Goal: Use online tool/utility: Utilize a website feature to perform a specific function

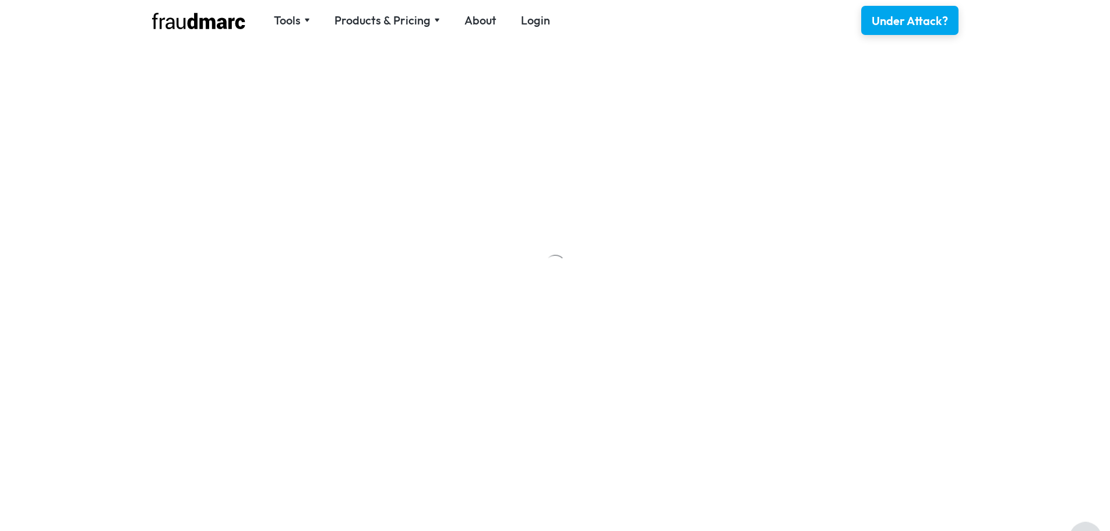
scroll to position [58, 0]
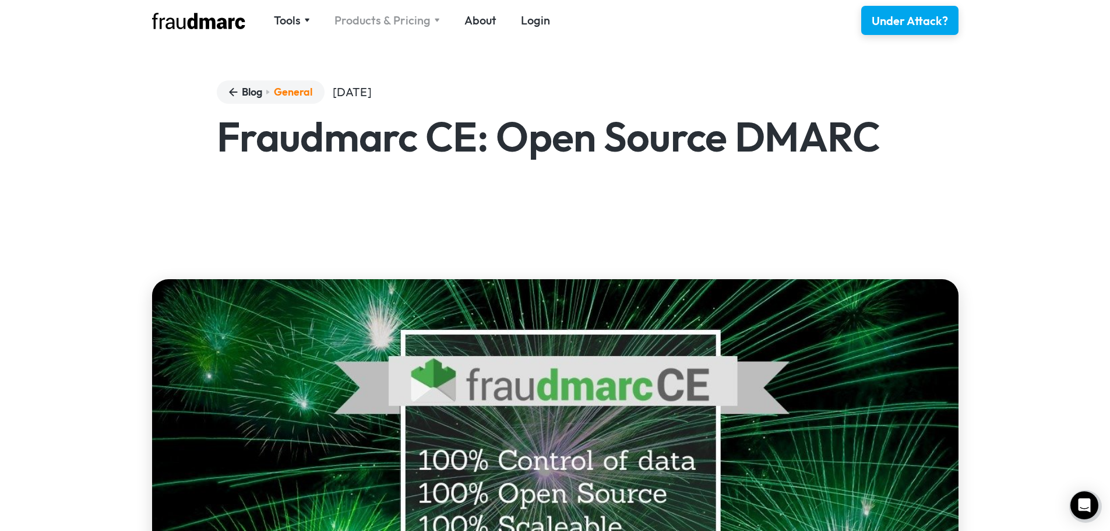
click at [429, 23] on div "Products & Pricing" at bounding box center [386, 20] width 105 height 16
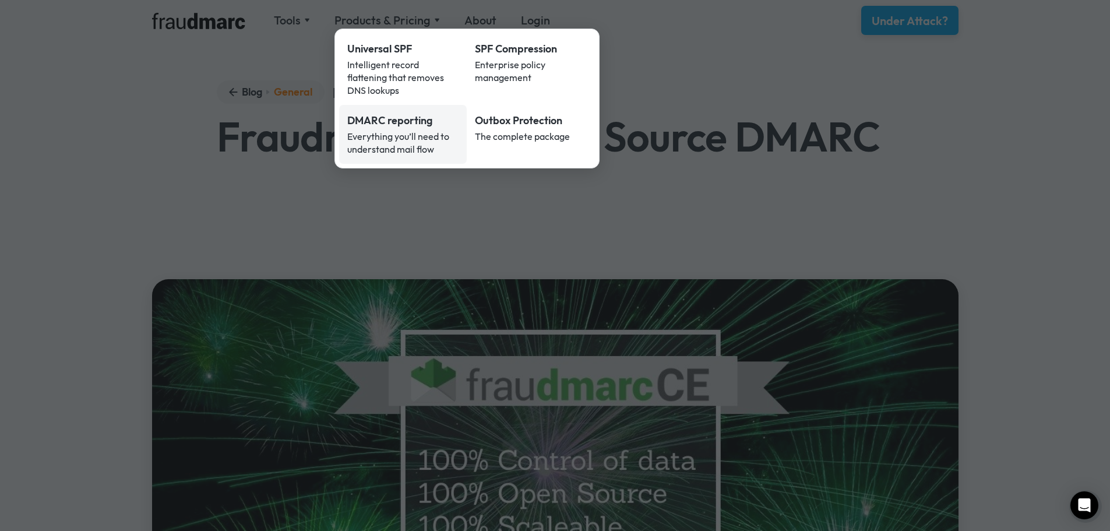
click at [383, 133] on div "Everything you’ll need to understand mail flow" at bounding box center [403, 143] width 112 height 26
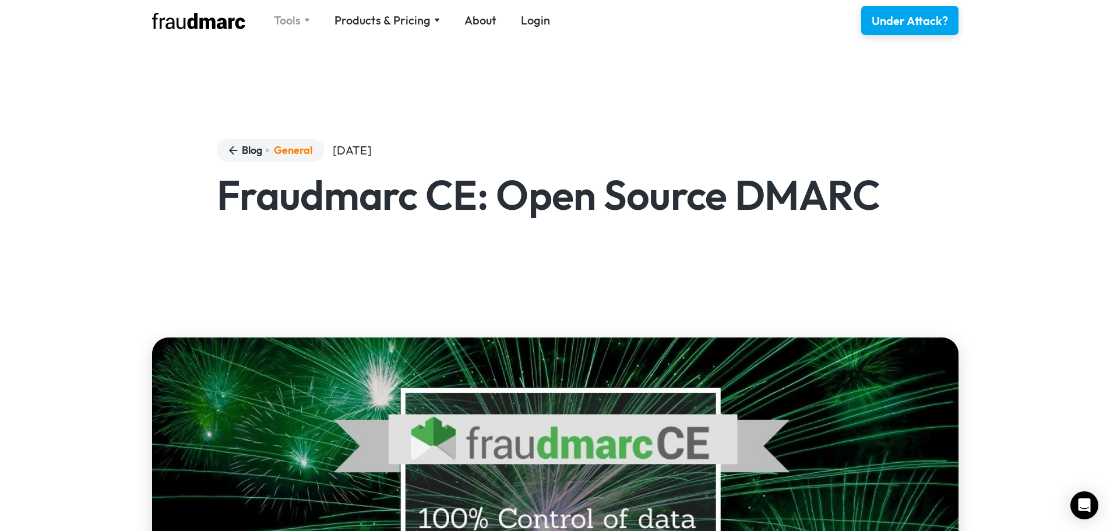
click at [298, 19] on div "Tools" at bounding box center [287, 20] width 27 height 16
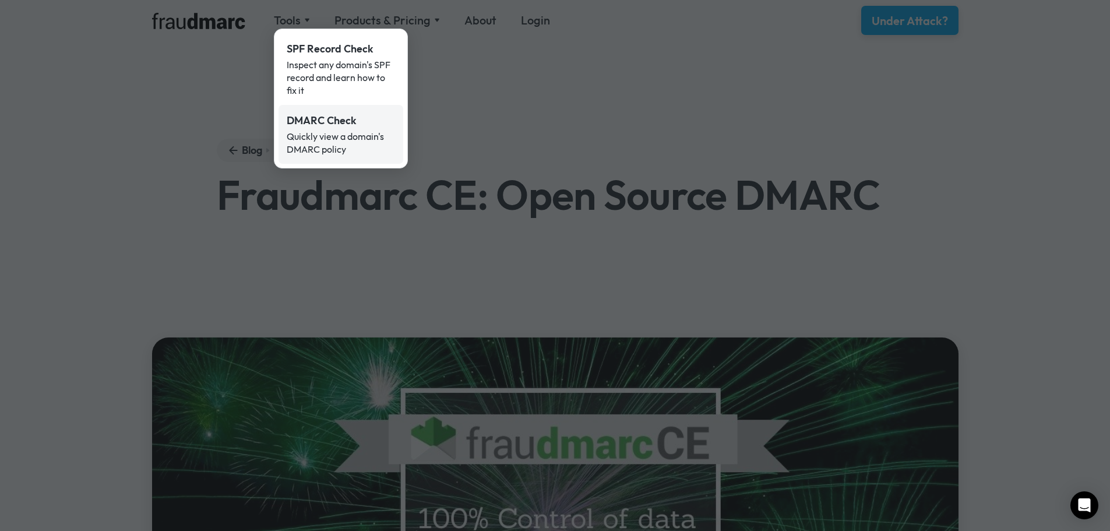
click at [328, 145] on div "Quickly view a domain's DMARC policy" at bounding box center [341, 143] width 108 height 26
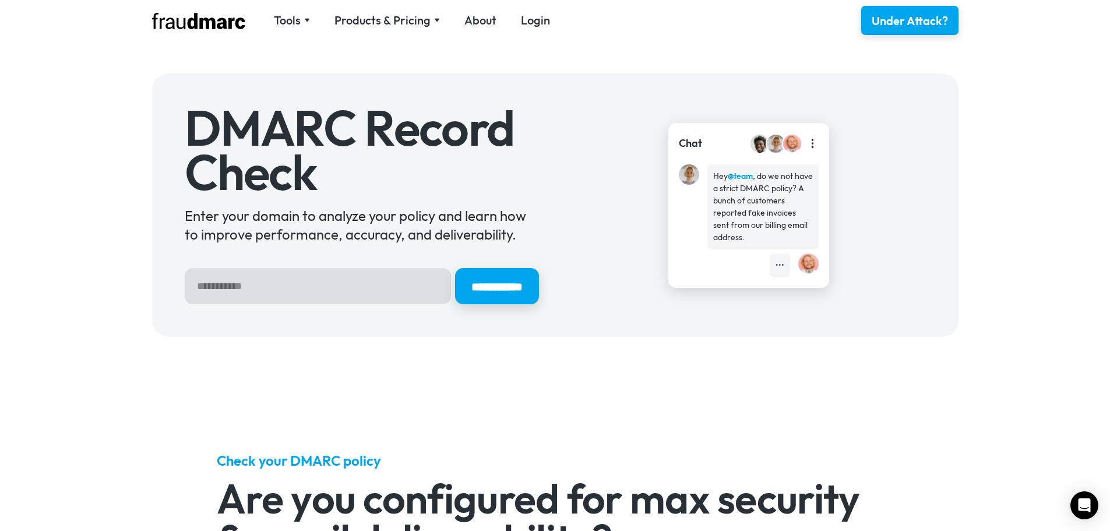
click at [265, 271] on input "Hero Sign Up Form" at bounding box center [318, 286] width 266 height 36
type input "**********"
click at [472, 291] on input "**********" at bounding box center [497, 286] width 88 height 38
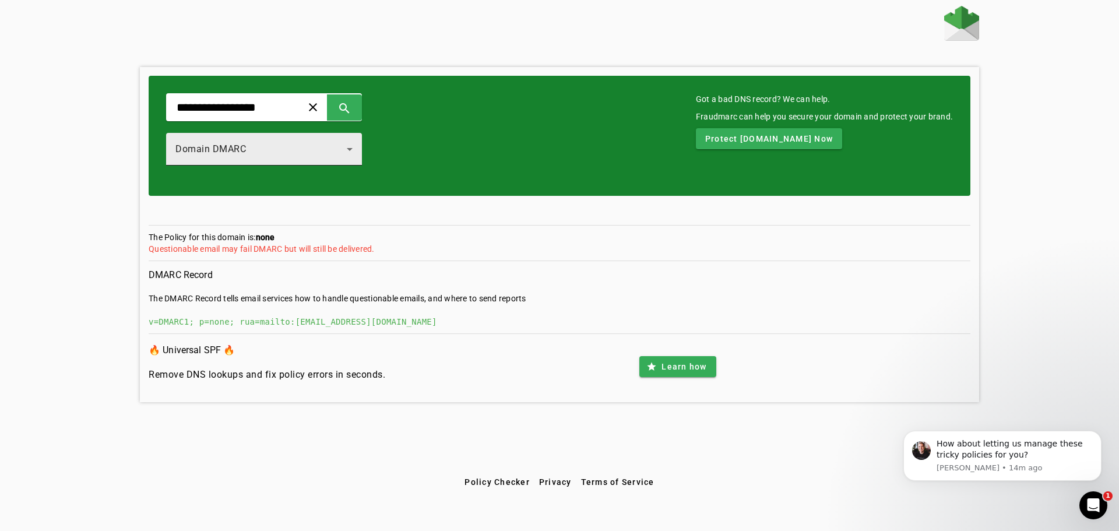
click at [278, 144] on div "Domain DMARC" at bounding box center [260, 149] width 171 height 14
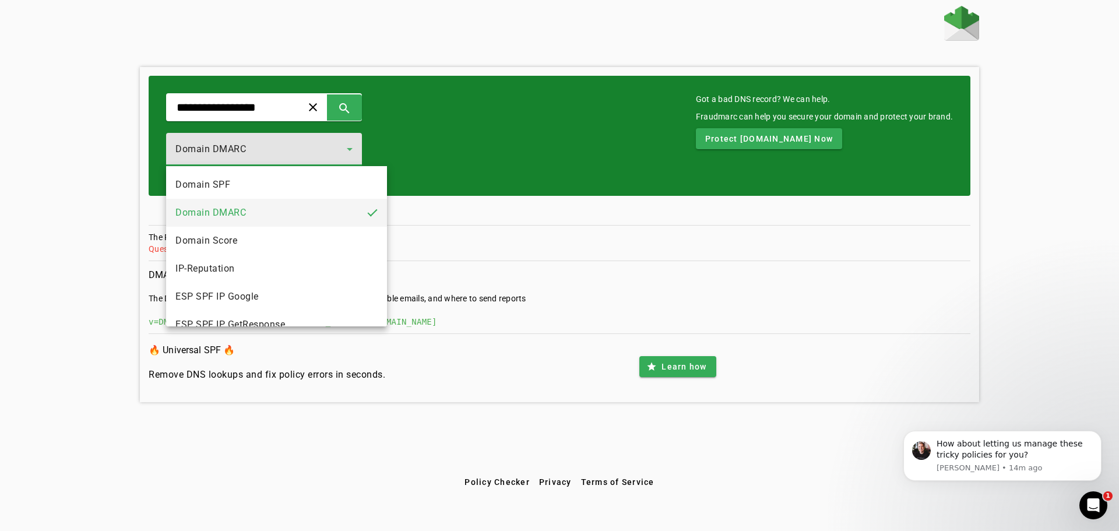
click at [278, 144] on div at bounding box center [559, 265] width 1119 height 531
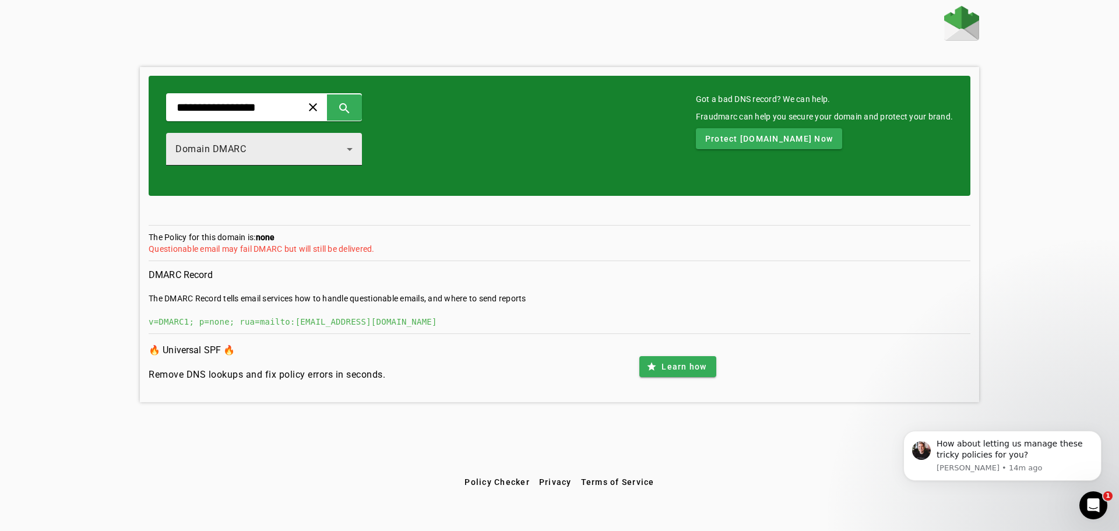
click at [278, 144] on div "Domain DMARC" at bounding box center [260, 149] width 171 height 14
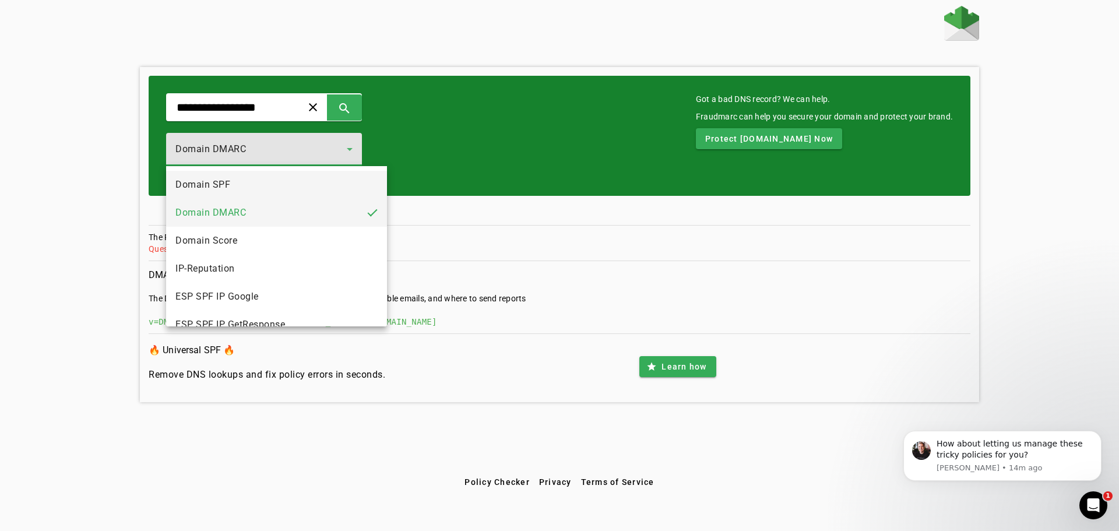
click at [231, 189] on mat-option "Domain SPF" at bounding box center [276, 185] width 221 height 28
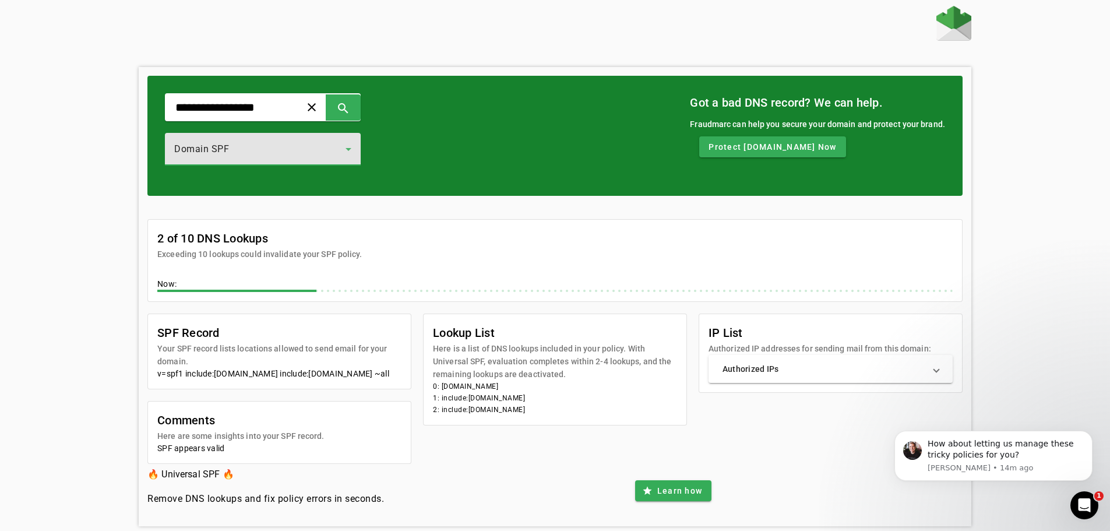
click at [210, 247] on mat-card-title "2 of 10 DNS Lookups" at bounding box center [259, 238] width 204 height 19
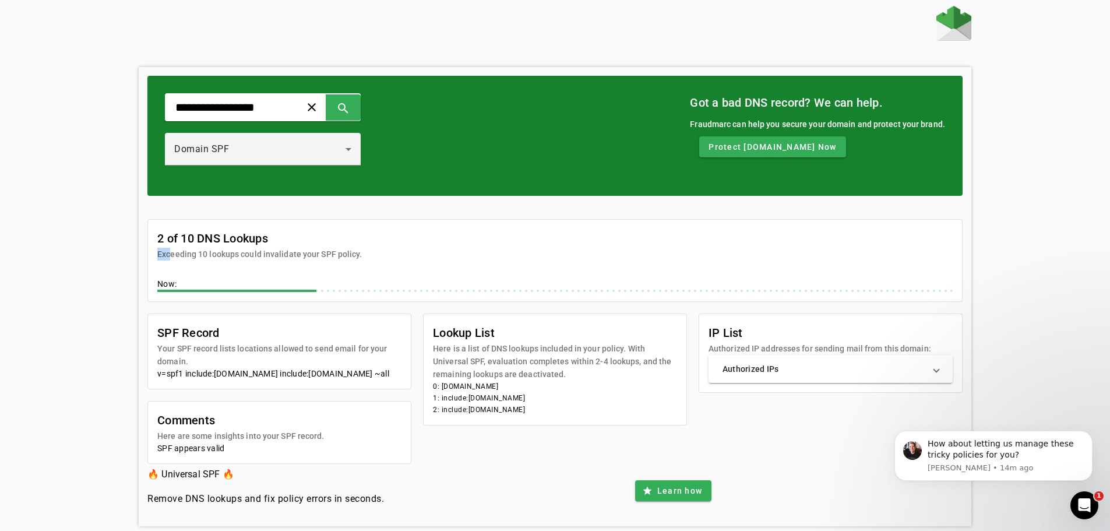
drag, startPoint x: 166, startPoint y: 252, endPoint x: 345, endPoint y: 246, distance: 179.0
click at [360, 246] on mat-card-header "2 of 10 DNS Lookups Exceeding 10 lookups could invalidate your SPF policy." at bounding box center [555, 240] width 814 height 41
click at [234, 249] on mat-card-subtitle "Exceeding 10 lookups could invalidate your SPF policy." at bounding box center [259, 254] width 204 height 13
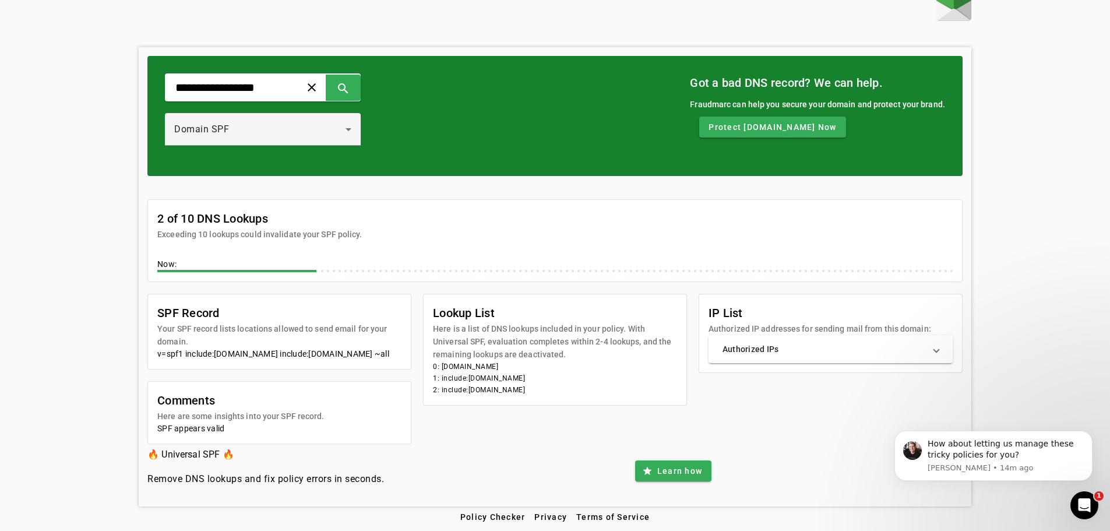
scroll to position [32, 0]
click at [878, 344] on mat-expansion-panel-header "Authorized IPs" at bounding box center [830, 349] width 244 height 28
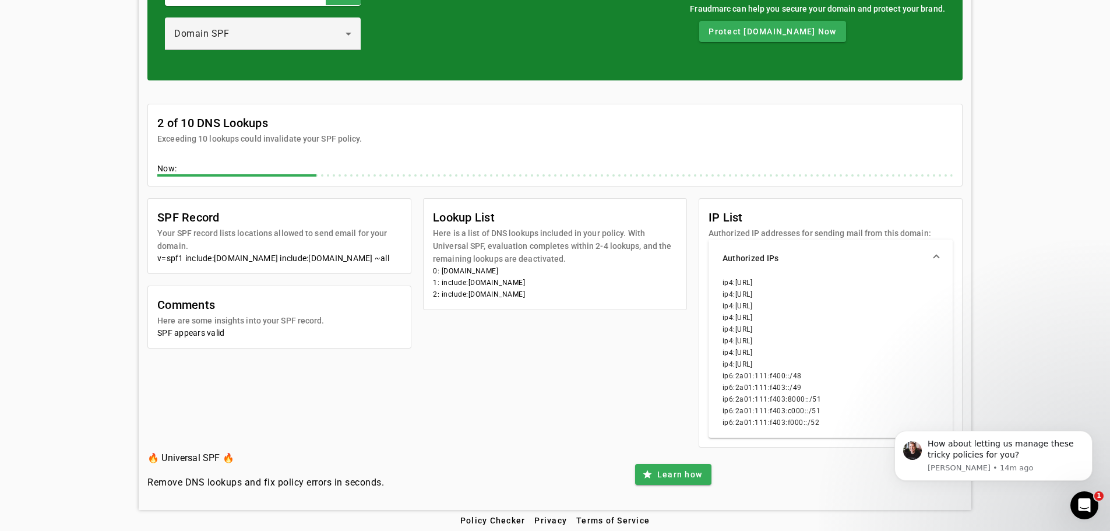
scroll to position [119, 0]
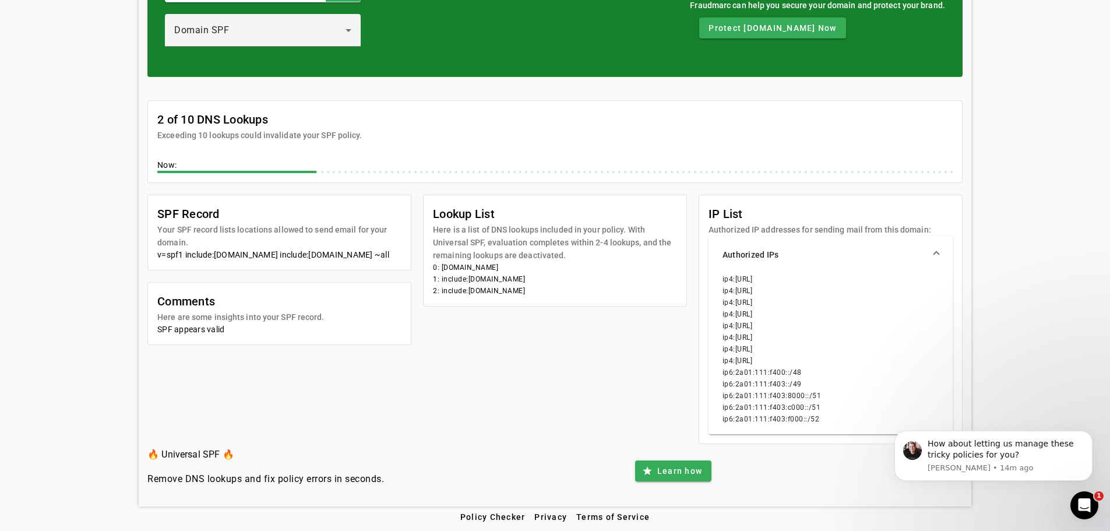
click at [464, 347] on div "SPF Record Your SPF record lists locations allowed to send email for your domai…" at bounding box center [554, 319] width 815 height 249
click at [834, 252] on mat-panel-title "Authorized IPs" at bounding box center [823, 255] width 202 height 12
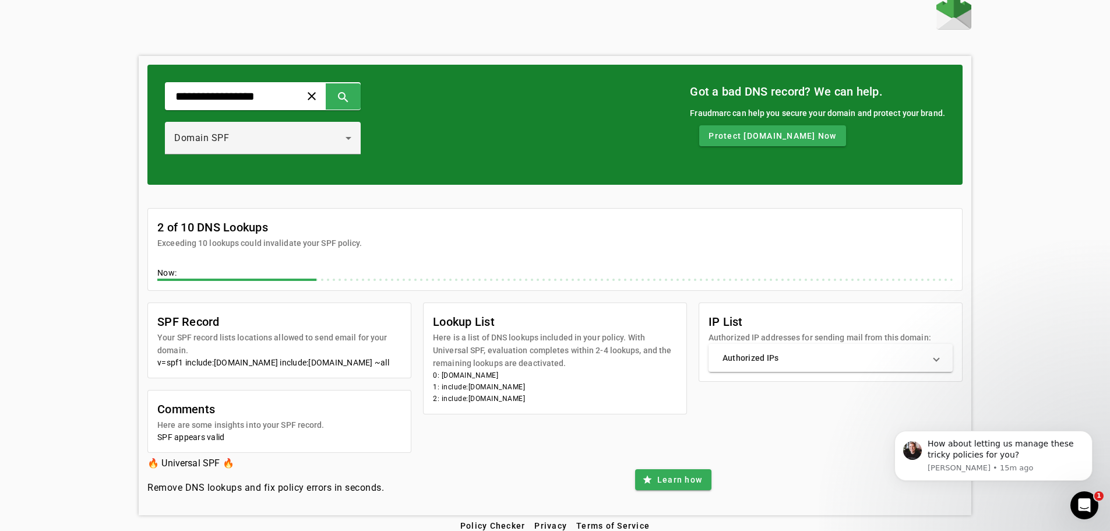
scroll to position [0, 0]
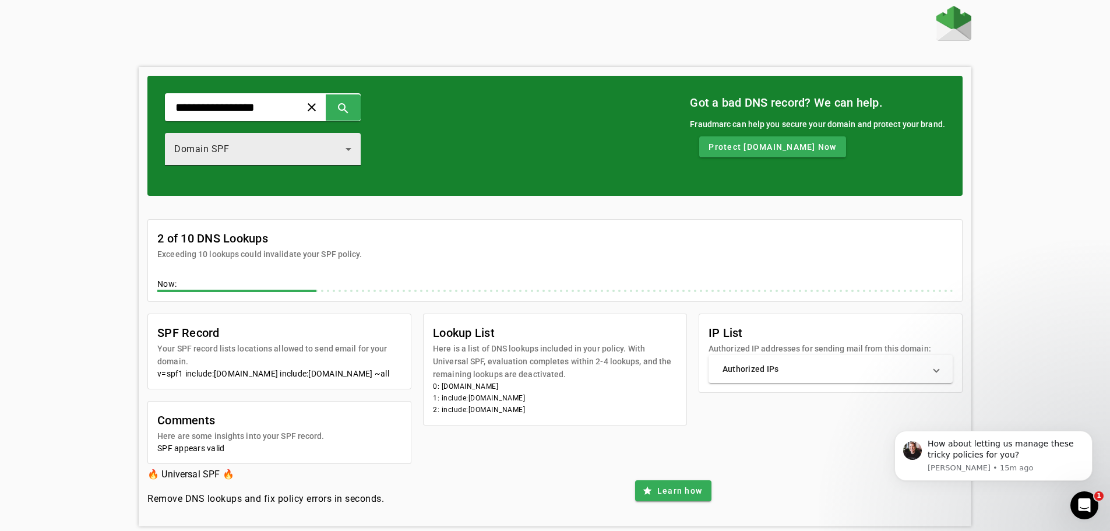
click at [342, 151] on div "Domain SPF" at bounding box center [259, 149] width 171 height 14
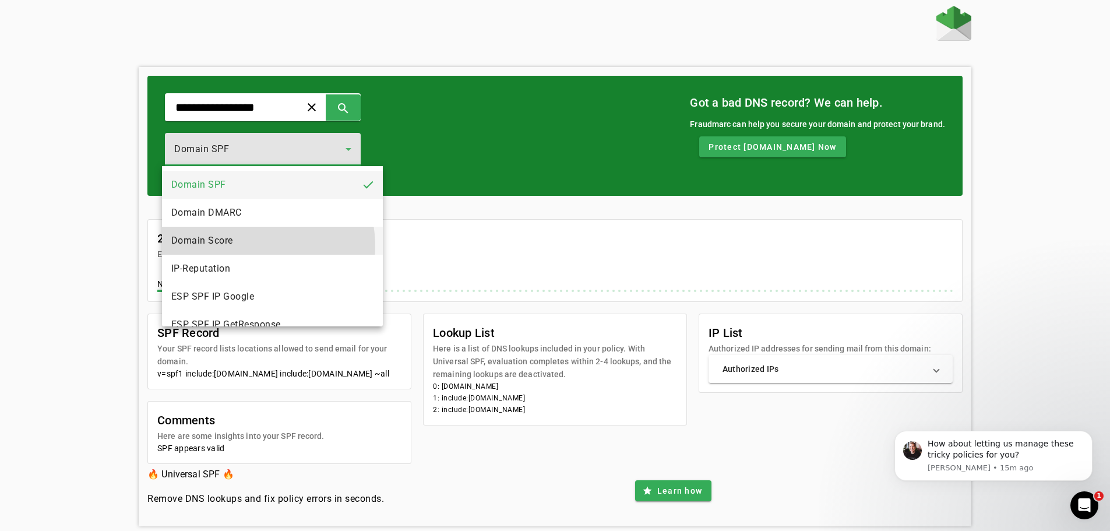
click at [242, 246] on mat-option "Domain Score" at bounding box center [272, 241] width 221 height 28
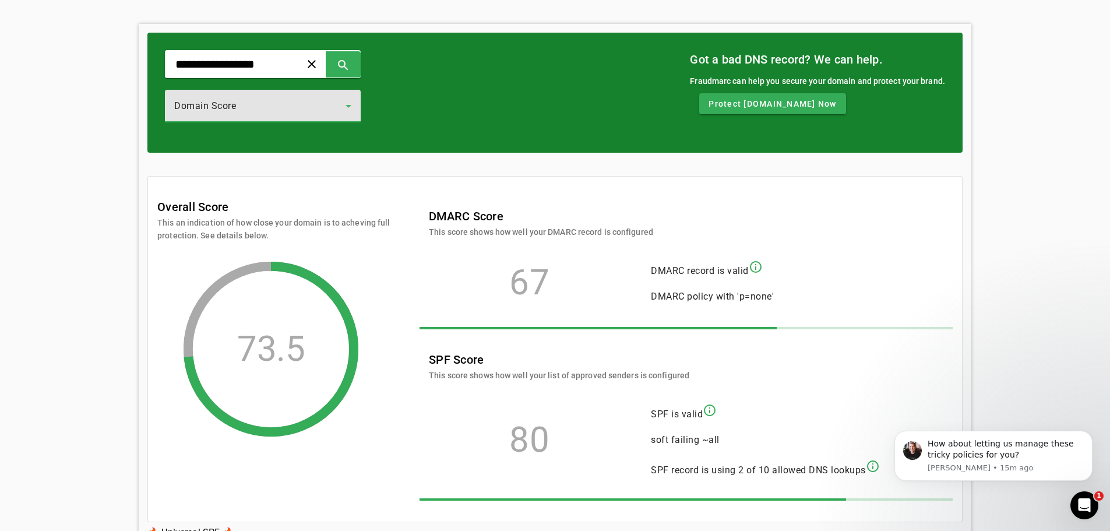
scroll to position [58, 0]
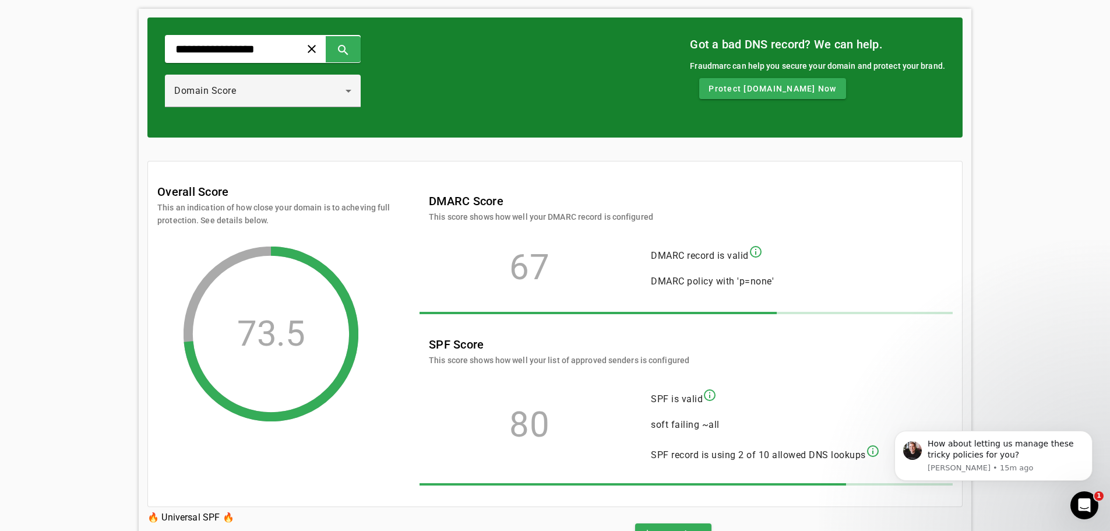
drag, startPoint x: 657, startPoint y: 285, endPoint x: 729, endPoint y: 303, distance: 74.5
click at [789, 285] on div "67 DMARC record is valid info_outline DMARC policy with 'p=none'" at bounding box center [680, 267] width 503 height 65
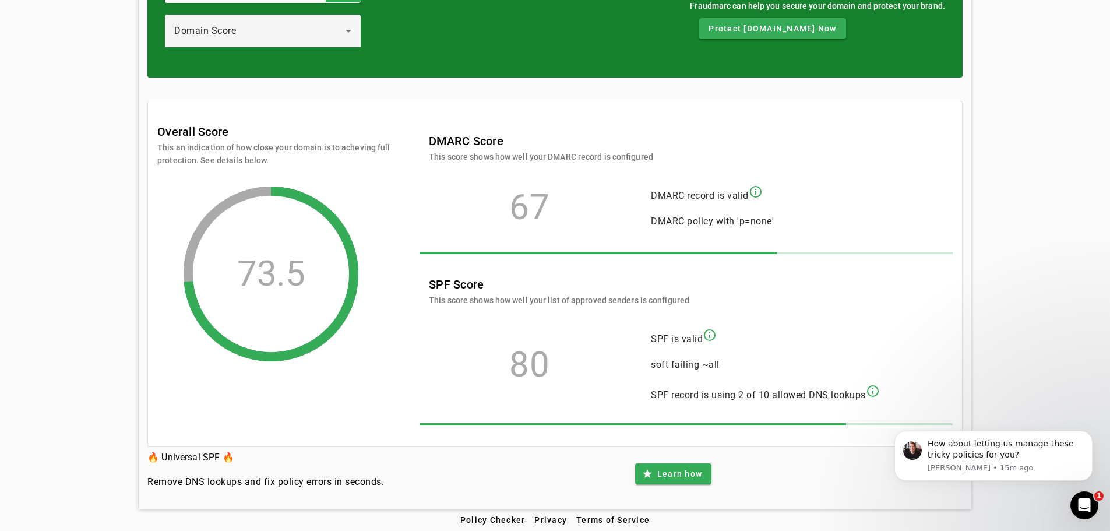
scroll to position [122, 0]
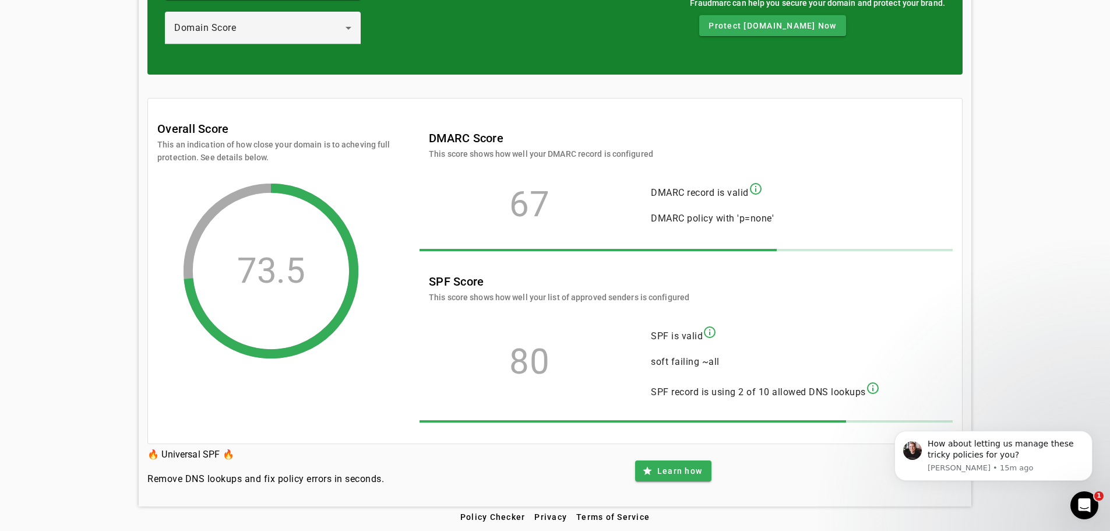
click at [668, 341] on span "SPF is valid" at bounding box center [677, 335] width 52 height 11
click at [668, 359] on span "soft failing ~all" at bounding box center [685, 361] width 69 height 11
drag, startPoint x: 651, startPoint y: 360, endPoint x: 757, endPoint y: 364, distance: 106.7
click at [757, 364] on span "soft failing ~all" at bounding box center [765, 362] width 229 height 14
click at [679, 394] on span "SPF record is using 2 of 10 allowed DNS lookups" at bounding box center [758, 391] width 215 height 11
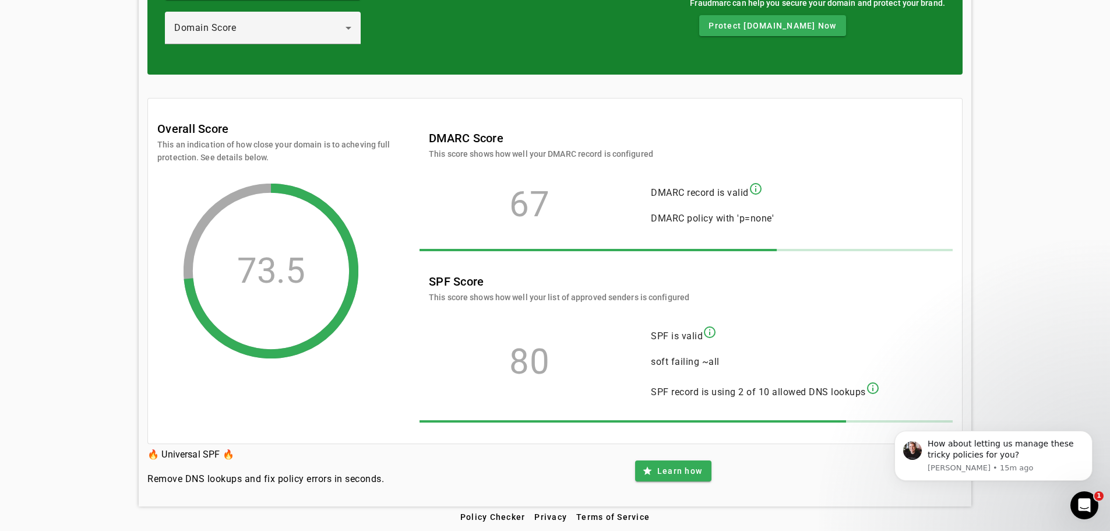
click at [737, 393] on span "SPF record is using 2 of 10 allowed DNS lookups" at bounding box center [758, 391] width 215 height 11
click at [874, 385] on mat-icon "info_outline" at bounding box center [873, 388] width 14 height 14
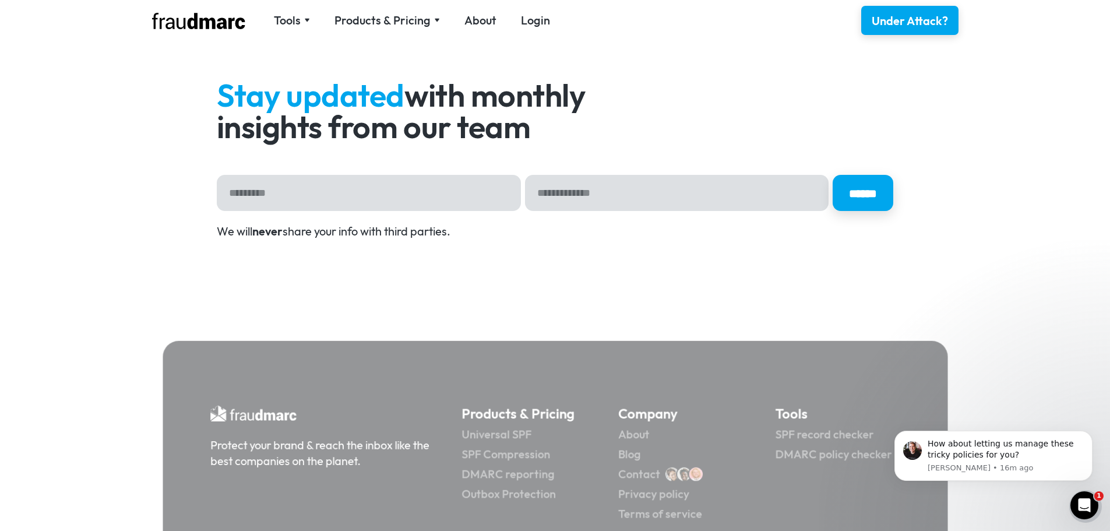
scroll to position [2039, 0]
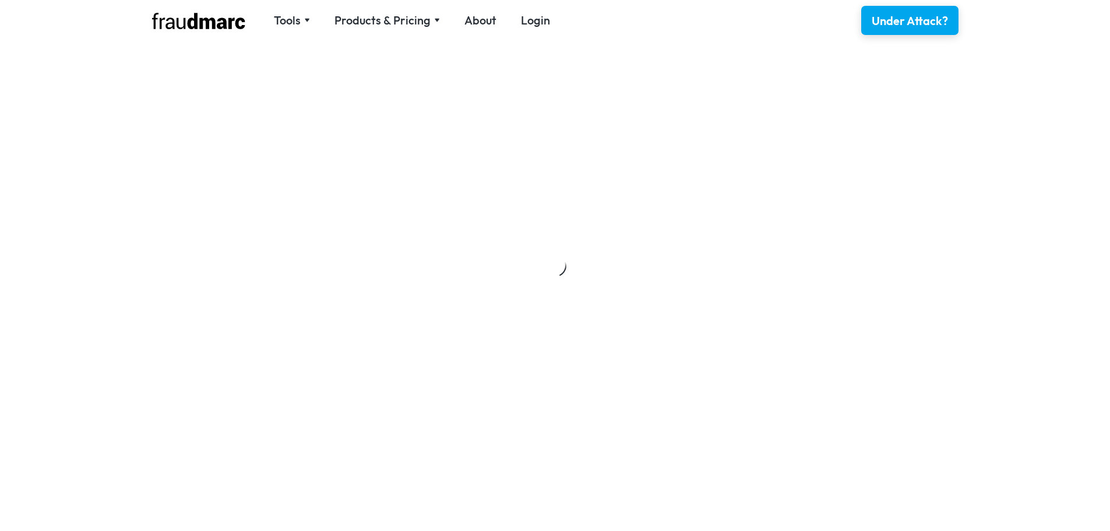
scroll to position [2039, 0]
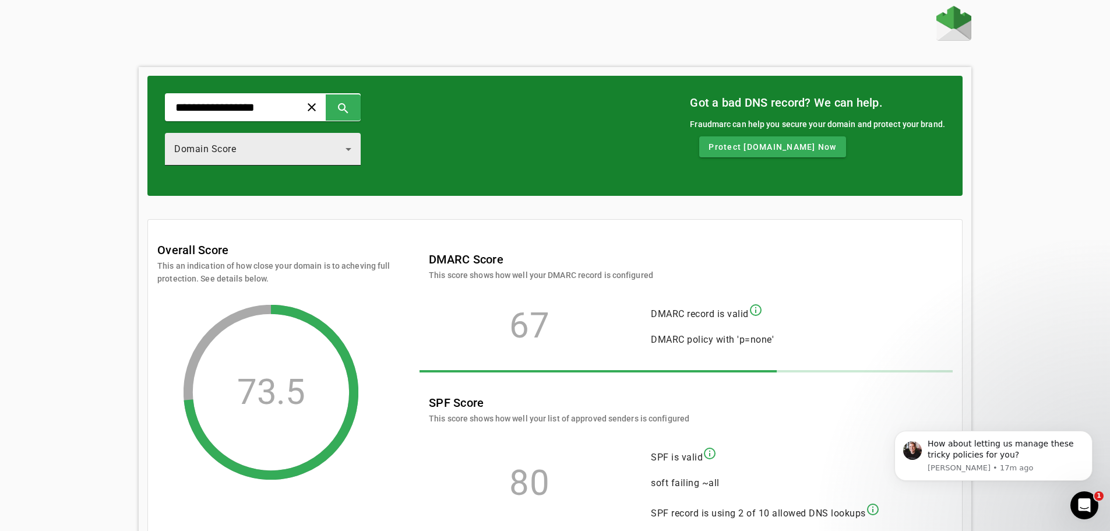
click at [217, 144] on span "Domain Score" at bounding box center [205, 148] width 62 height 11
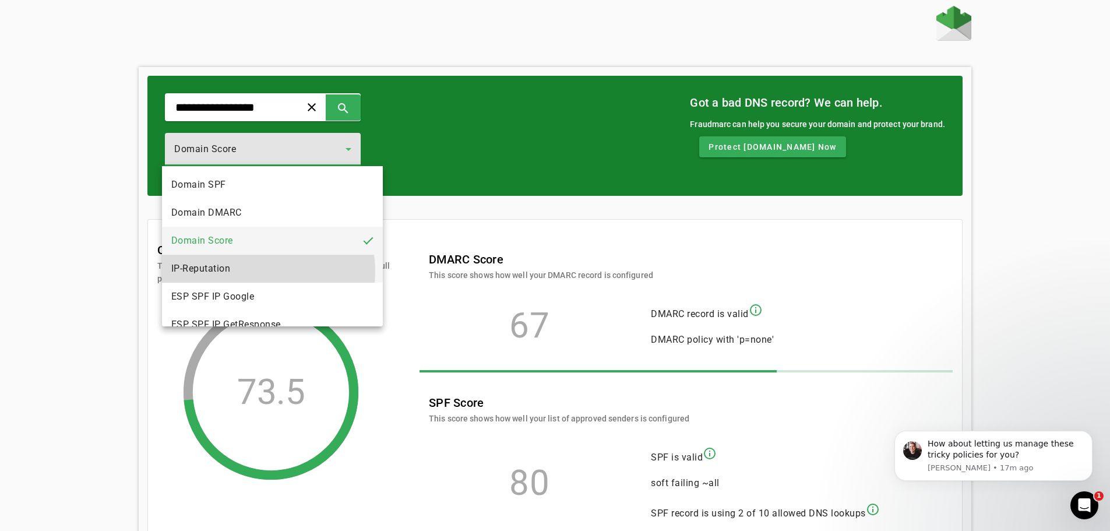
click at [260, 271] on mat-option "IP-Reputation" at bounding box center [272, 269] width 221 height 28
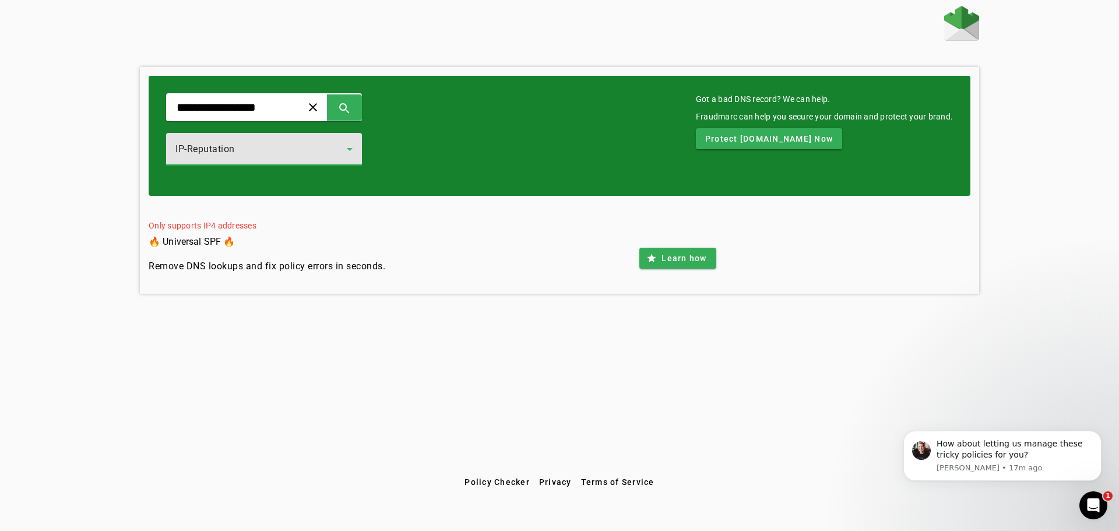
click at [332, 152] on div "IP-Reputation" at bounding box center [260, 149] width 171 height 14
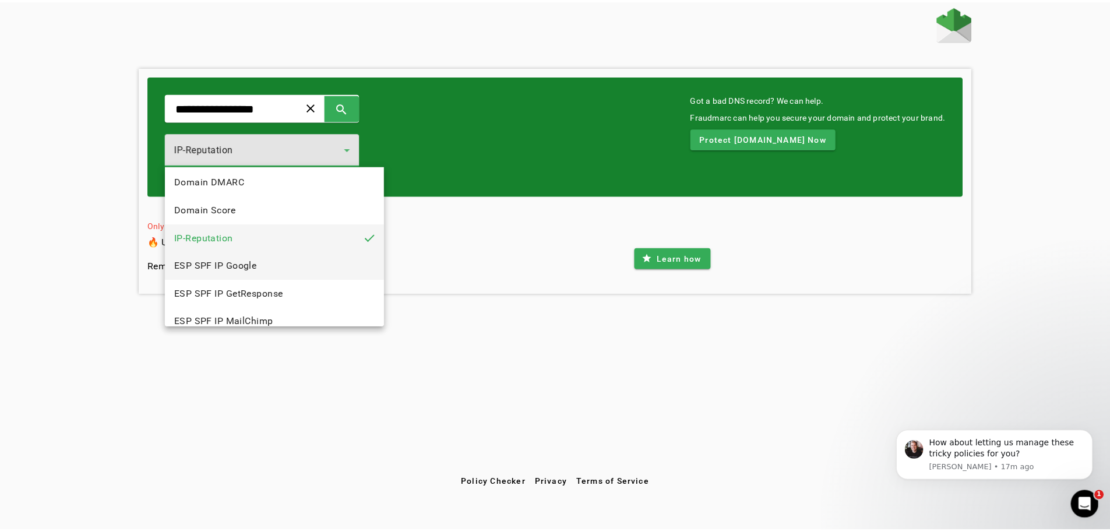
scroll to position [58, 0]
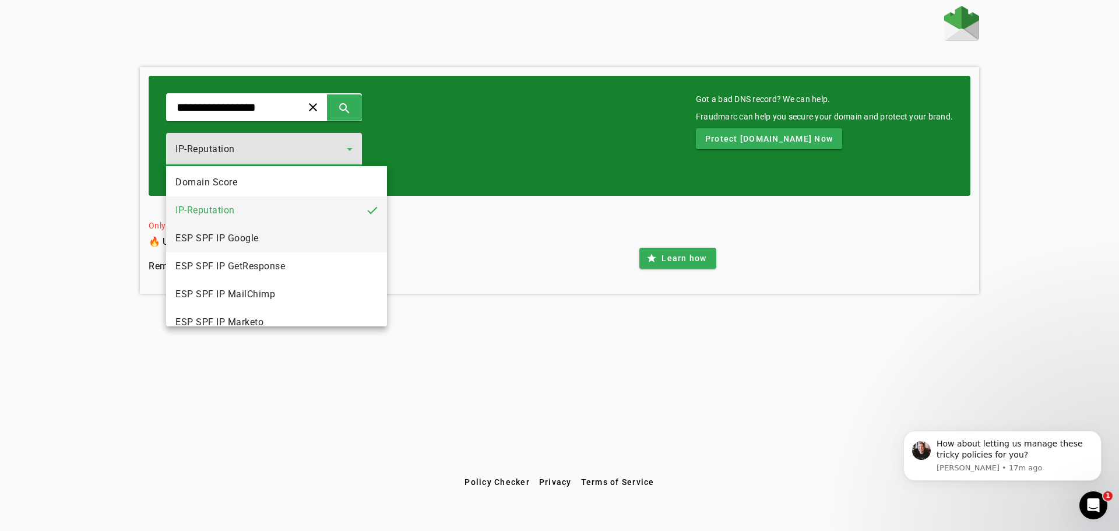
click at [239, 251] on mat-option "ESP SPF IP Google" at bounding box center [276, 238] width 221 height 28
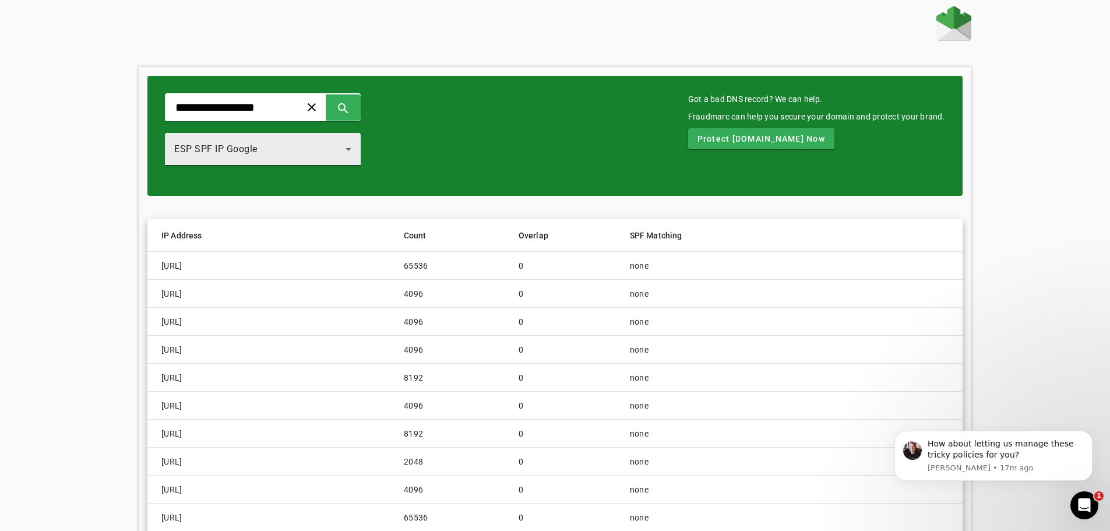
click at [322, 152] on div "ESP SPF IP Google" at bounding box center [259, 149] width 171 height 14
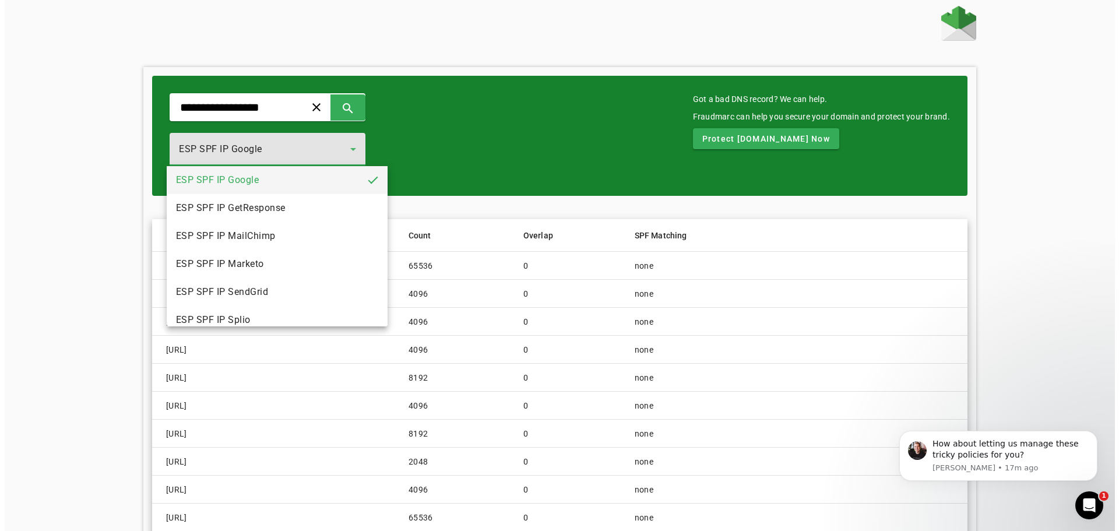
scroll to position [129, 0]
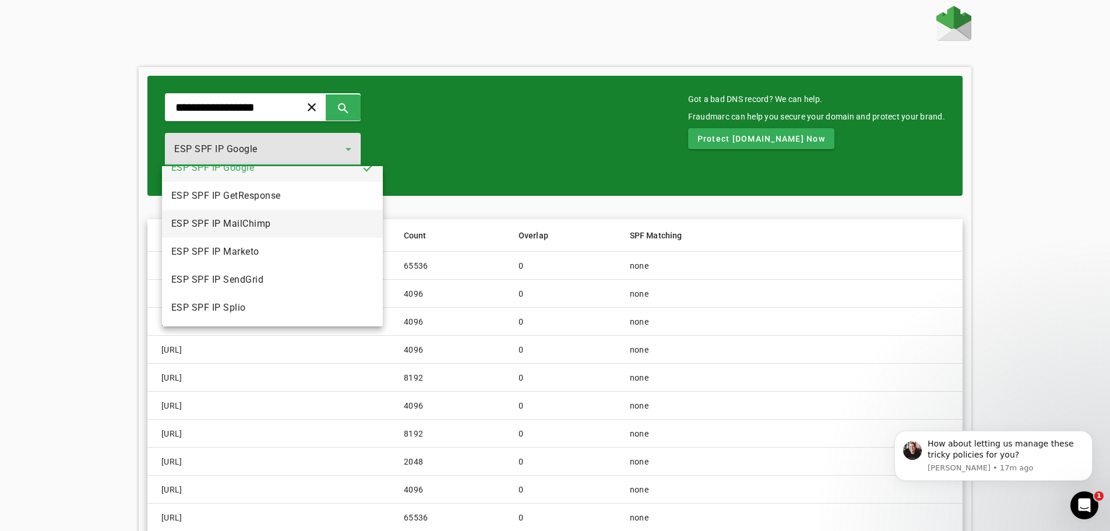
click at [265, 216] on mat-option "ESP SPF IP MailChimp" at bounding box center [272, 224] width 221 height 28
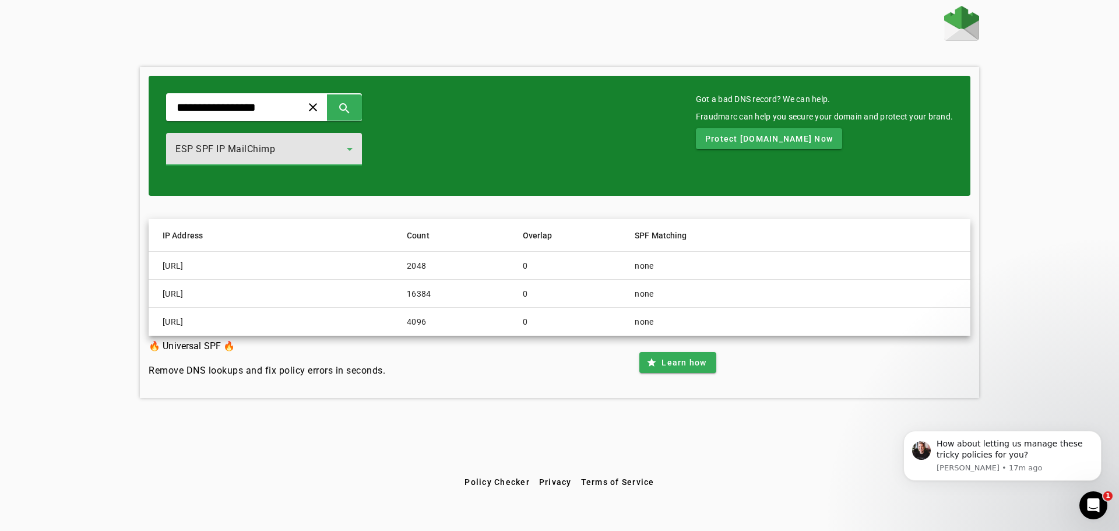
click at [310, 153] on div "ESP SPF IP MailChimp" at bounding box center [260, 149] width 171 height 14
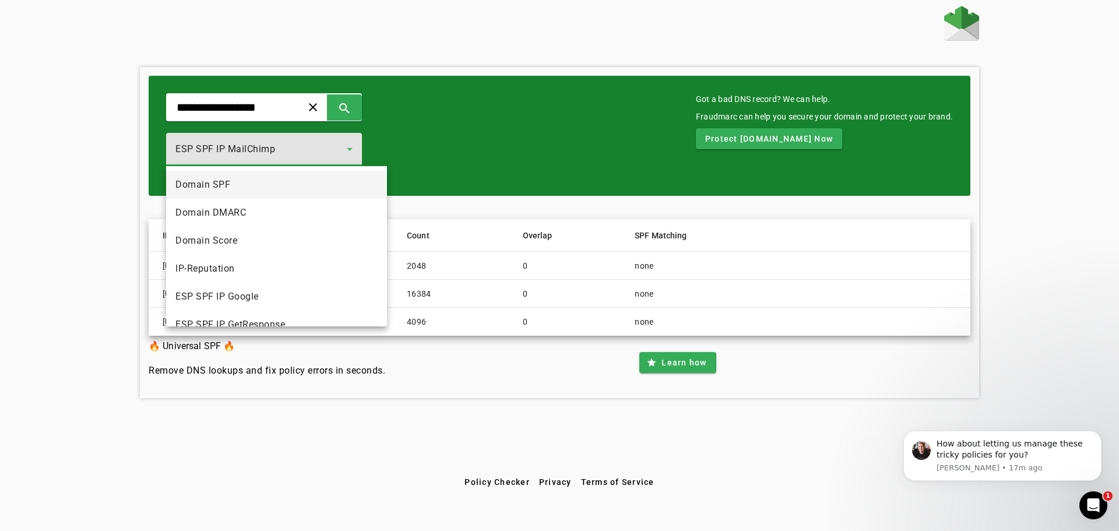
click at [262, 186] on mat-option "Domain SPF" at bounding box center [276, 185] width 221 height 28
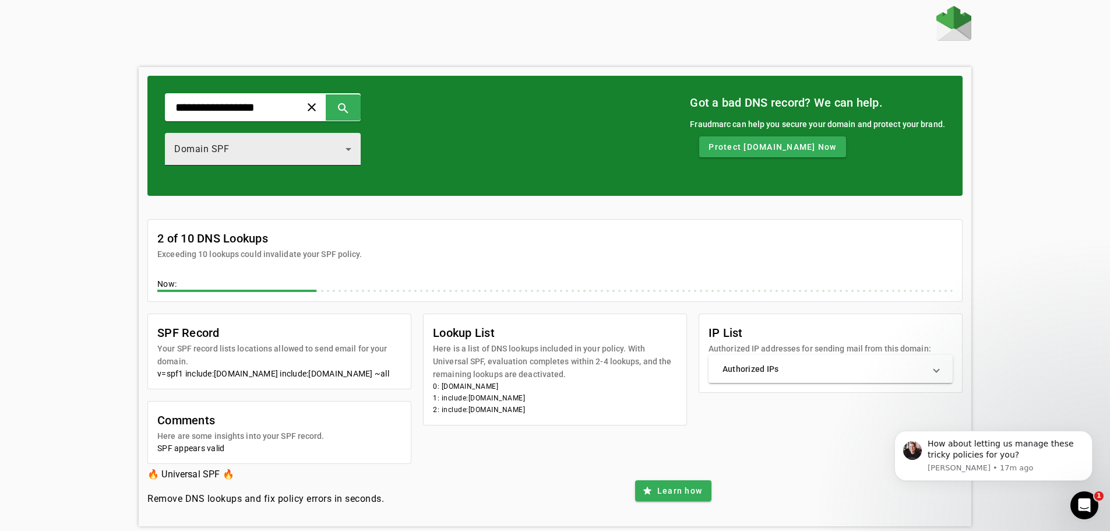
click at [314, 159] on div "Domain SPF" at bounding box center [262, 149] width 177 height 33
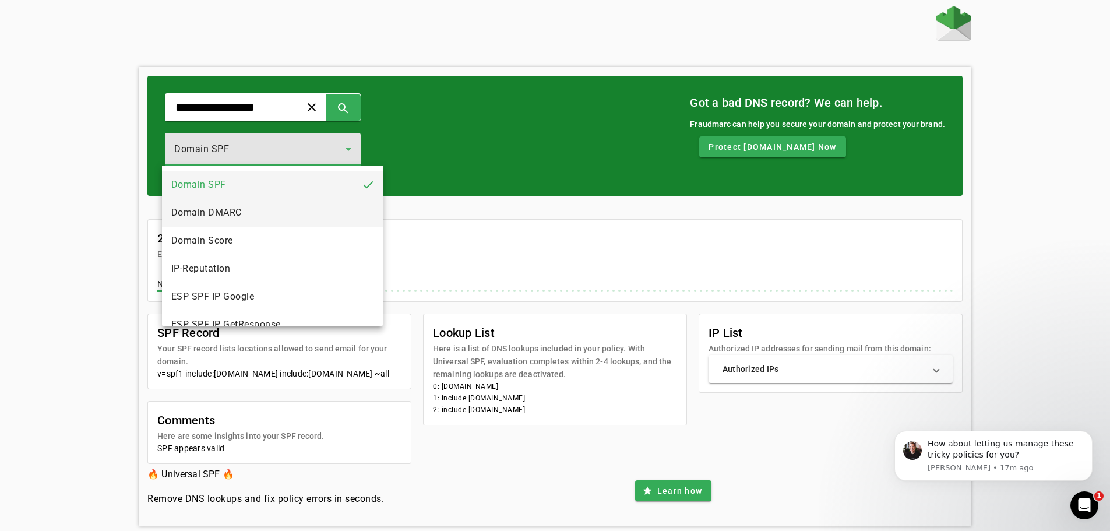
click at [241, 211] on span "Domain DMARC" at bounding box center [206, 213] width 70 height 14
